Goal: Check status

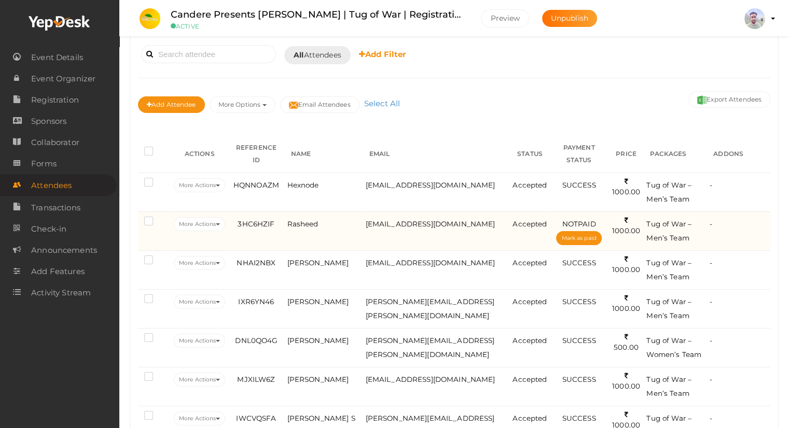
scroll to position [104, 0]
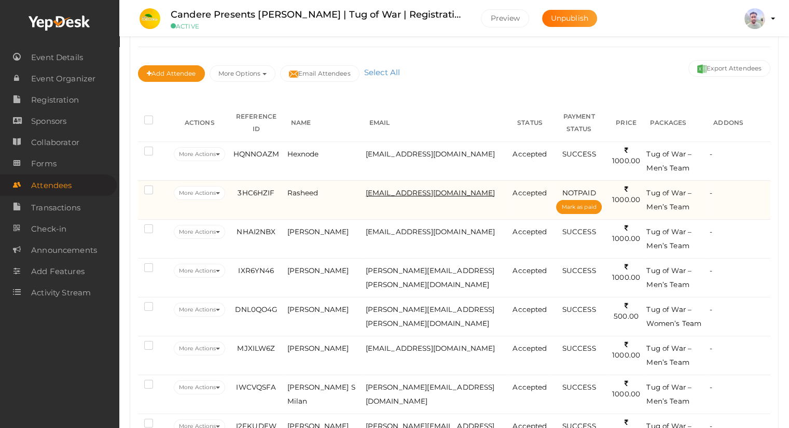
click at [411, 189] on span "[EMAIL_ADDRESS][DOMAIN_NAME]" at bounding box center [431, 193] width 130 height 8
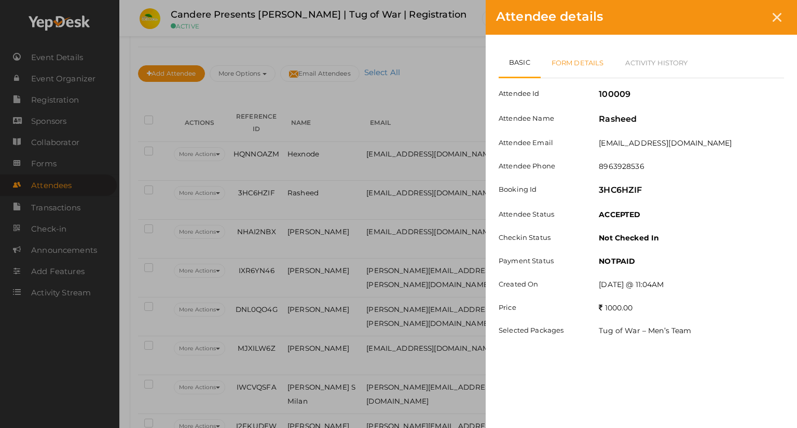
click at [579, 68] on link "Form Details" at bounding box center [577, 63] width 74 height 30
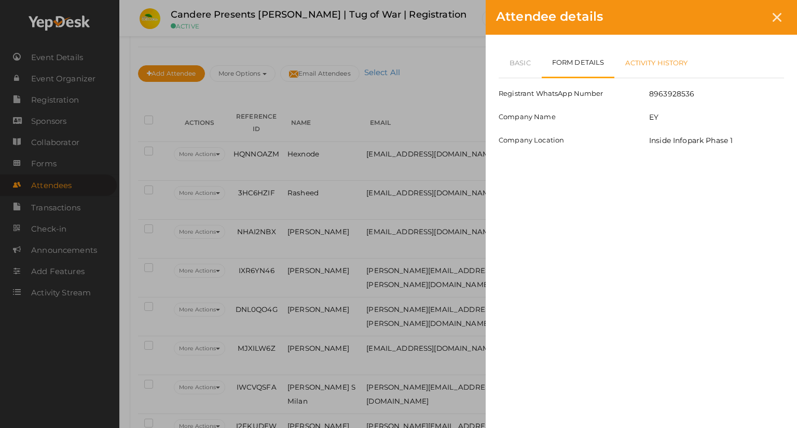
click at [646, 65] on link "Activity History" at bounding box center [656, 63] width 84 height 30
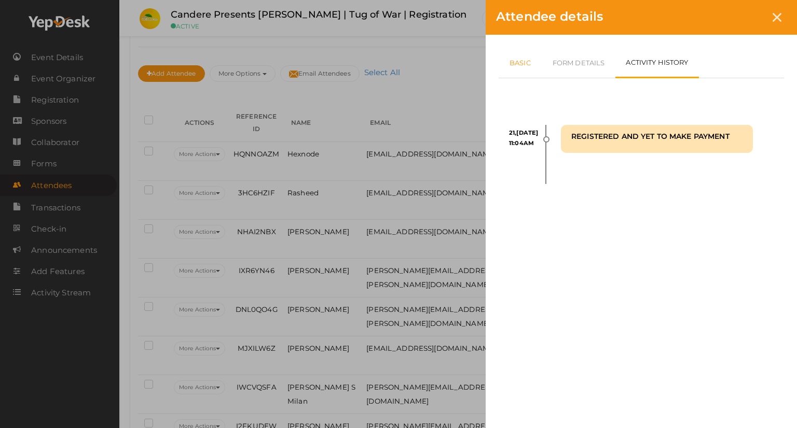
click at [520, 64] on link "Basic" at bounding box center [519, 63] width 43 height 30
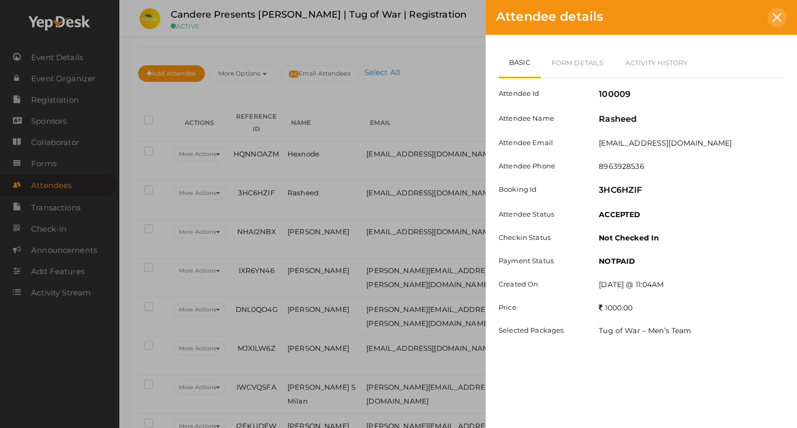
click at [779, 16] on icon at bounding box center [776, 17] width 9 height 9
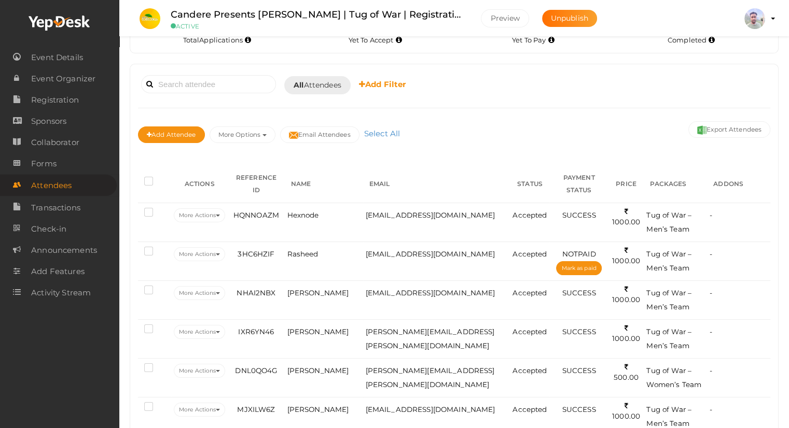
scroll to position [36, 0]
